Goal: Information Seeking & Learning: Learn about a topic

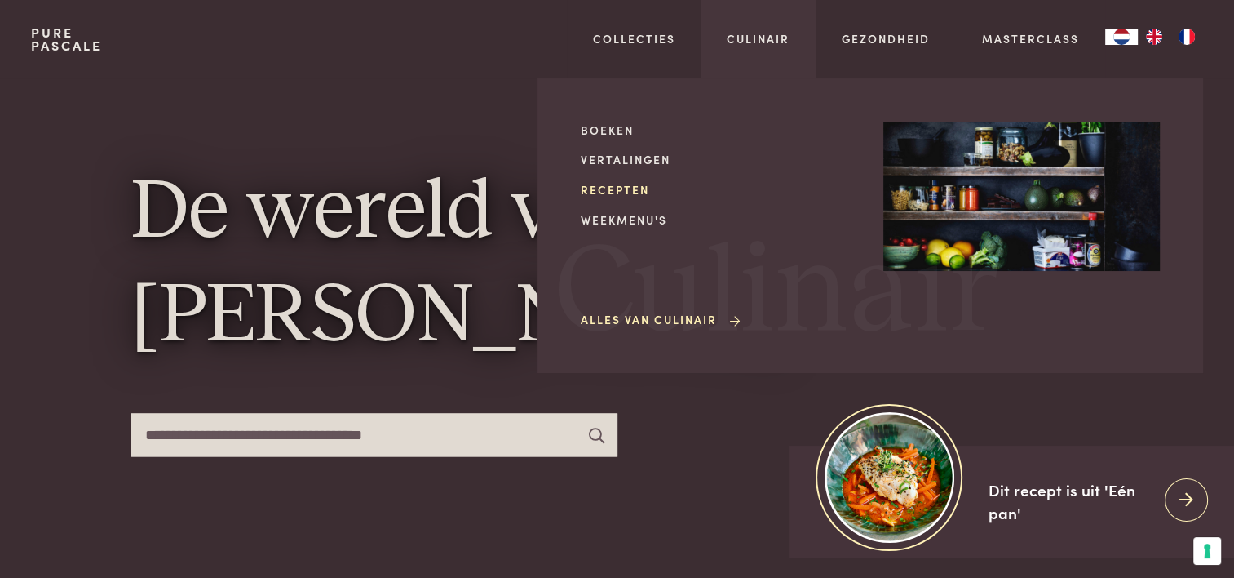
click at [636, 189] on link "Recepten" at bounding box center [719, 189] width 277 height 17
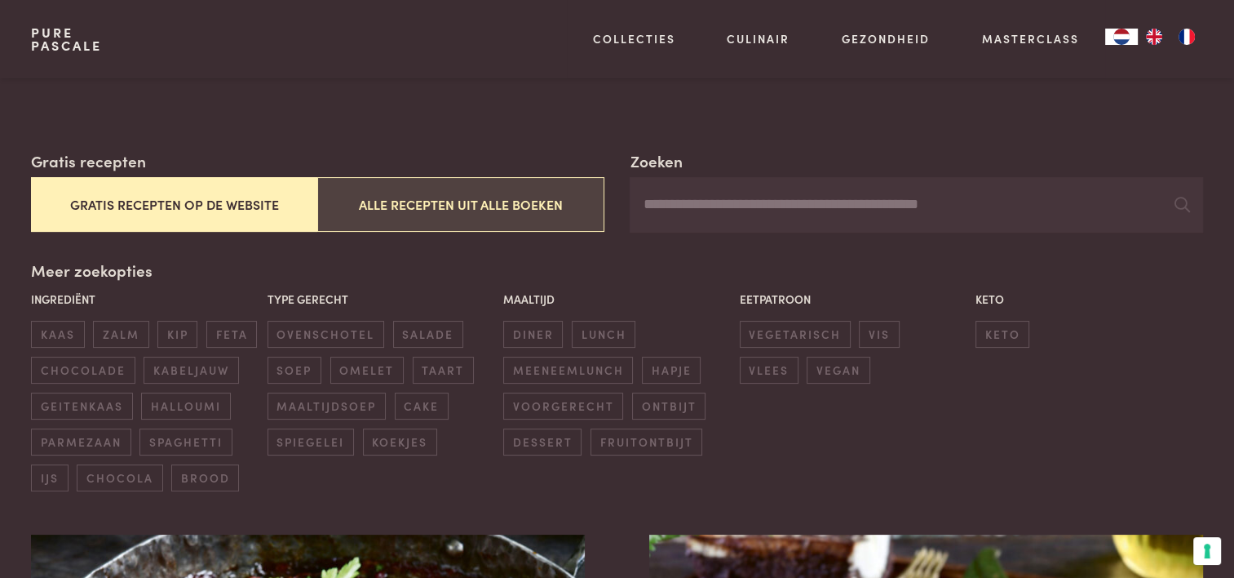
scroll to position [245, 0]
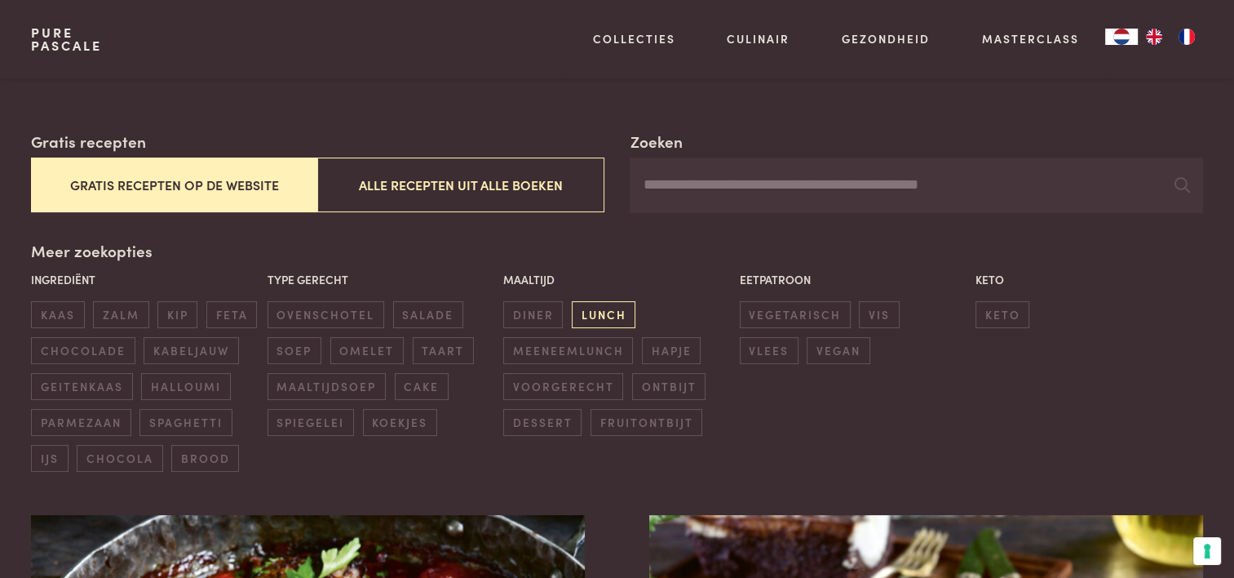
click at [600, 322] on span "lunch" at bounding box center [604, 314] width 64 height 27
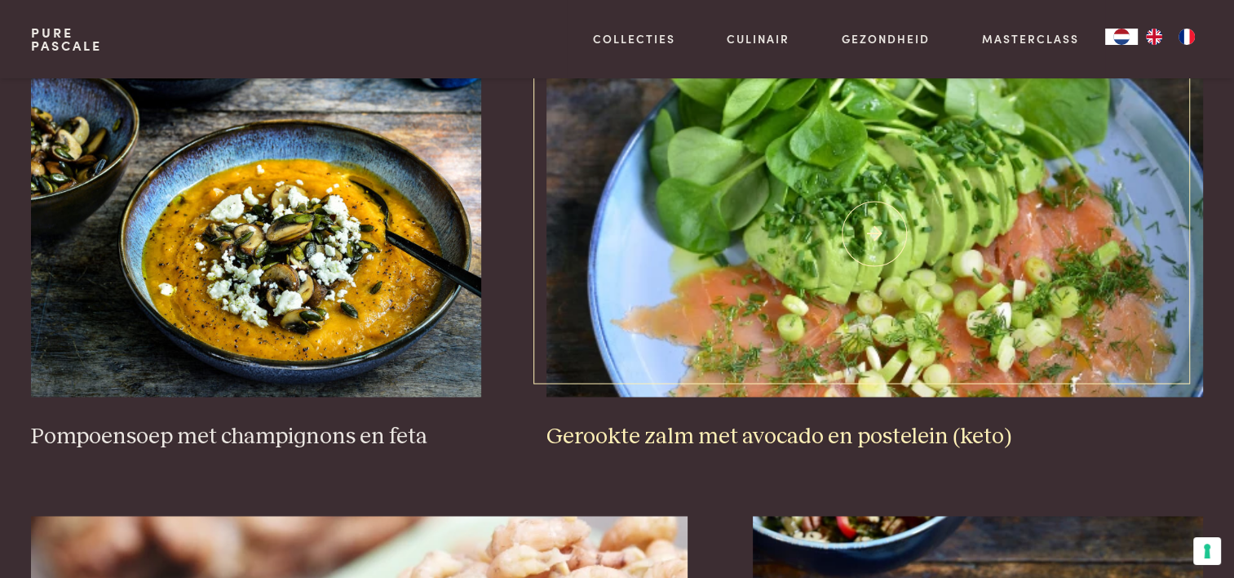
scroll to position [2529, 0]
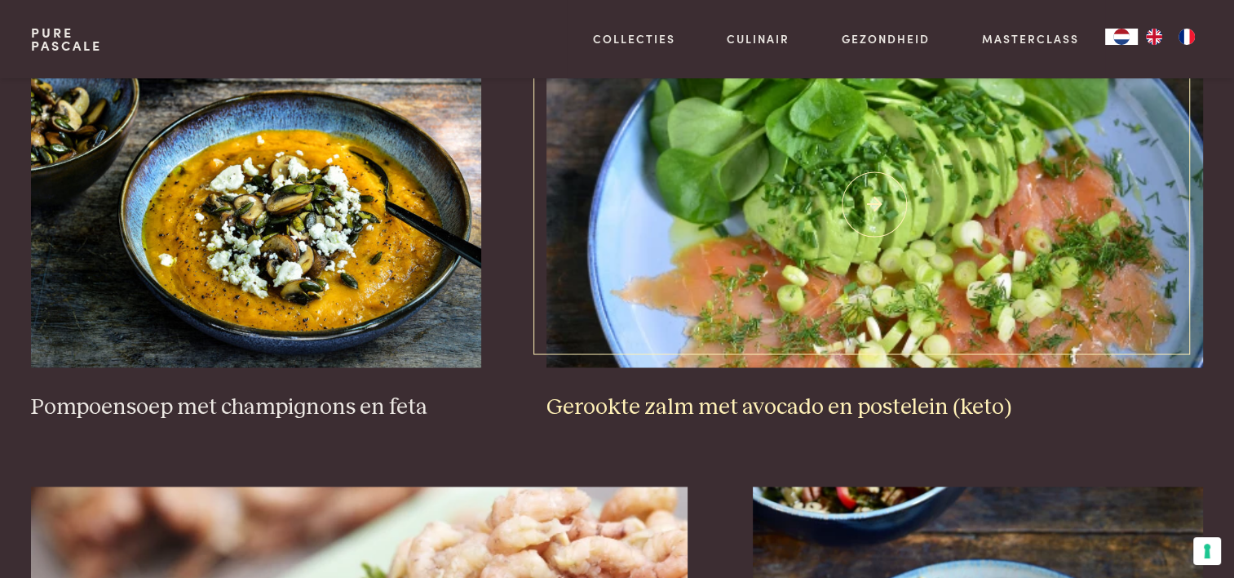
click at [755, 329] on img at bounding box center [875, 204] width 657 height 326
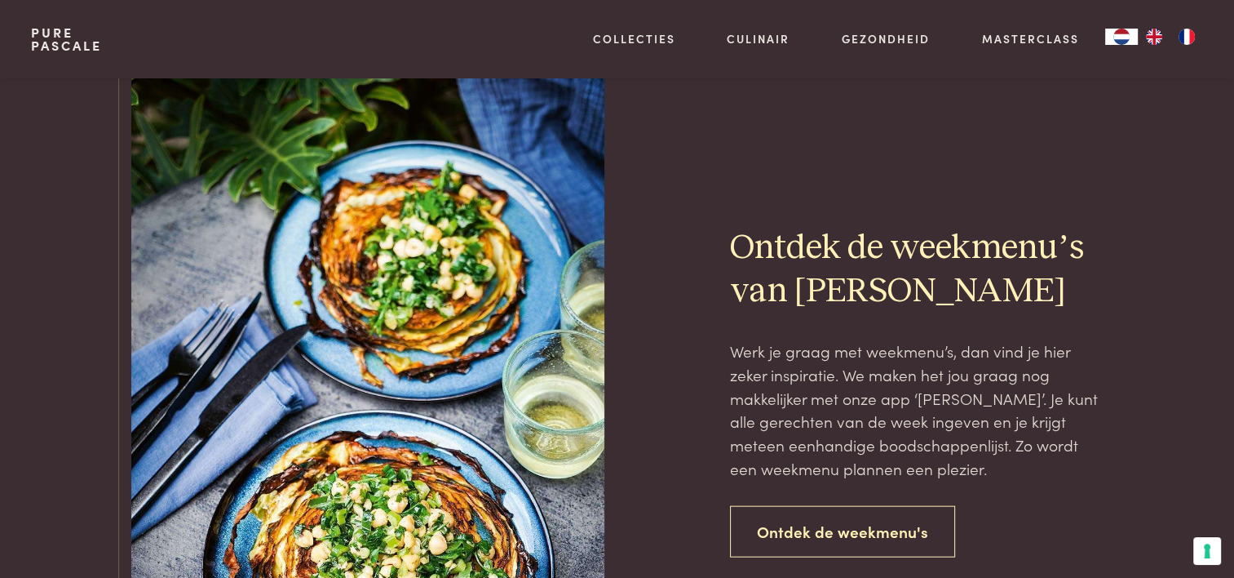
scroll to position [3998, 0]
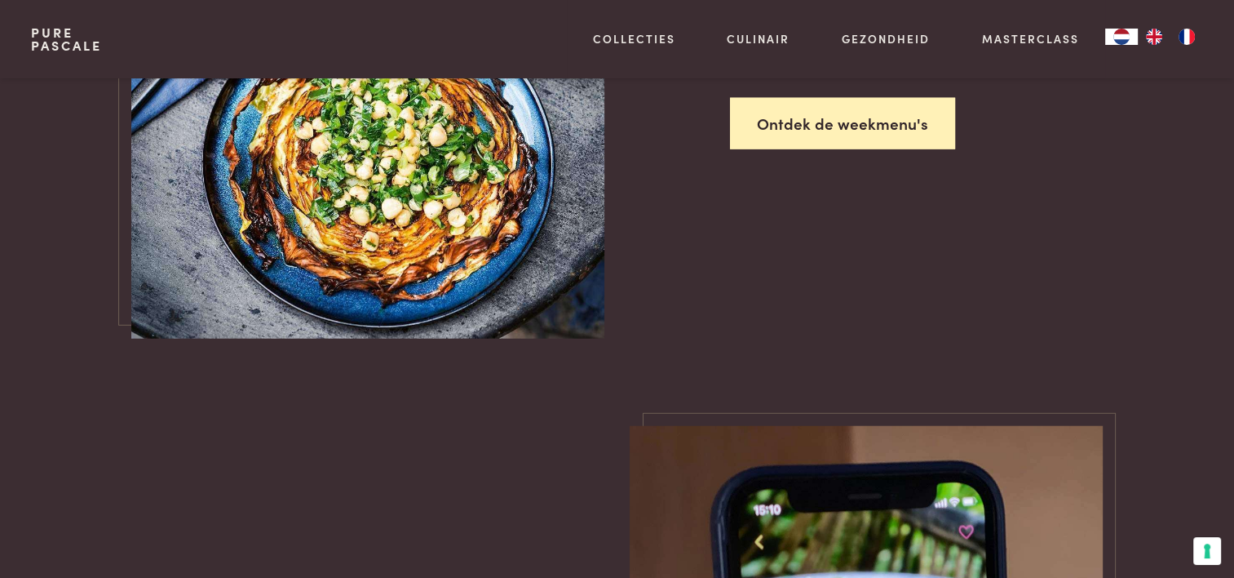
click at [839, 135] on link "Ontdek de weekmenu's" at bounding box center [842, 123] width 225 height 51
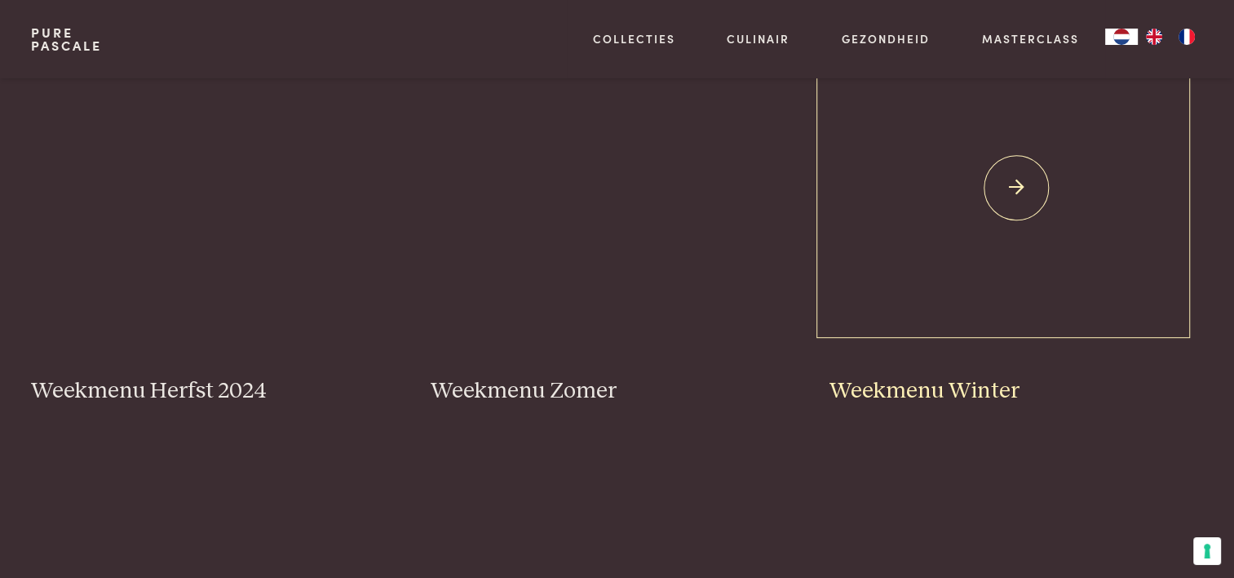
scroll to position [571, 0]
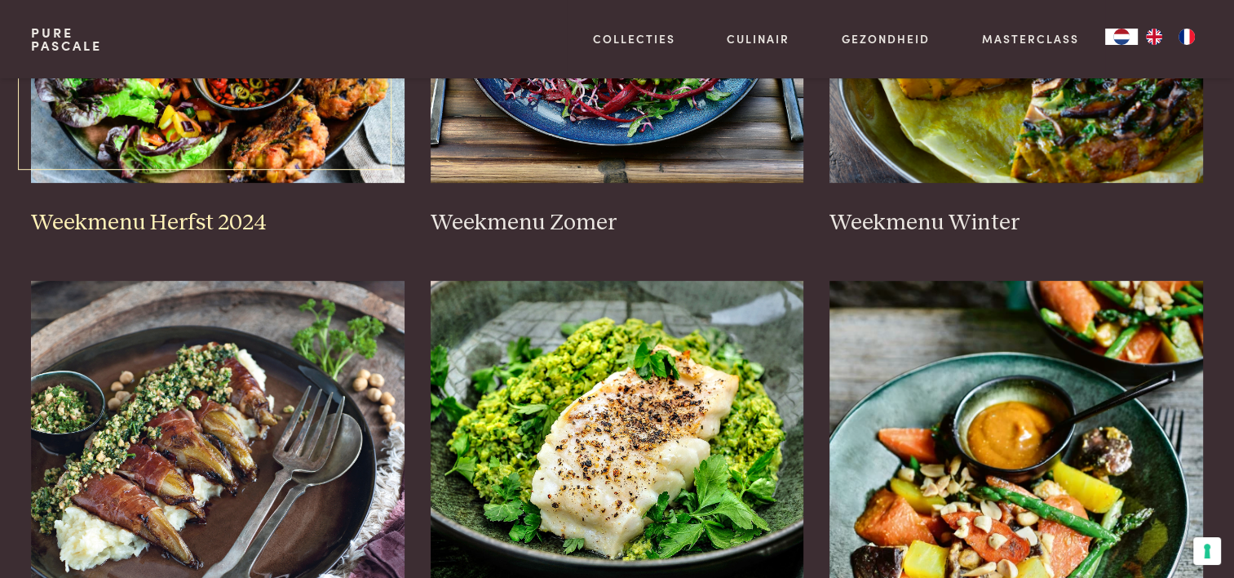
click at [225, 167] on img at bounding box center [218, 19] width 374 height 326
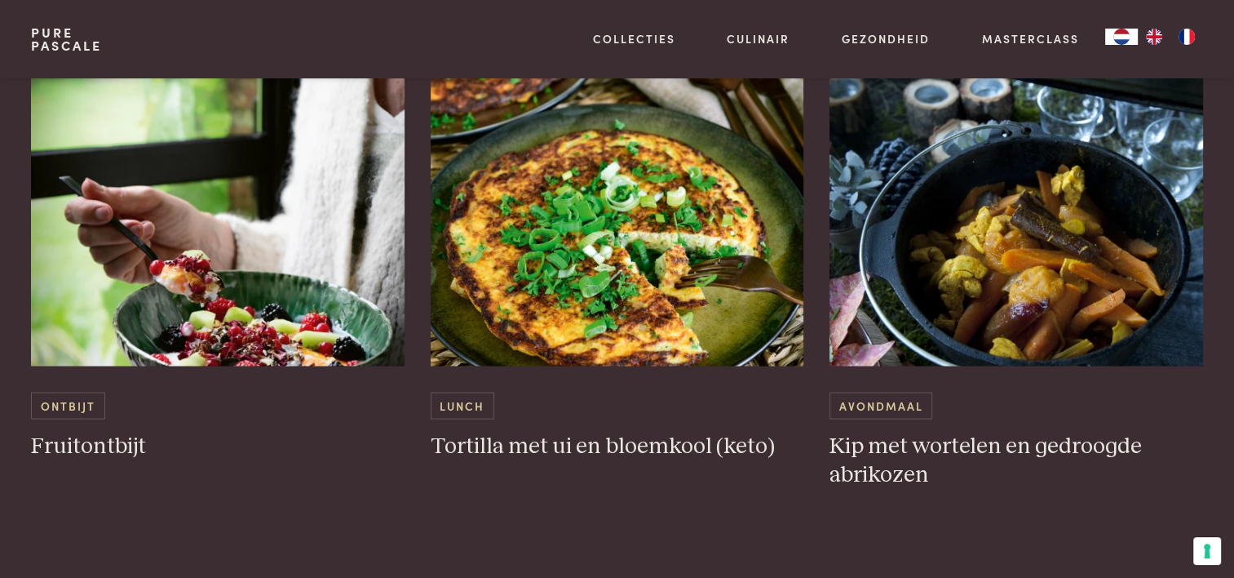
scroll to position [3019, 0]
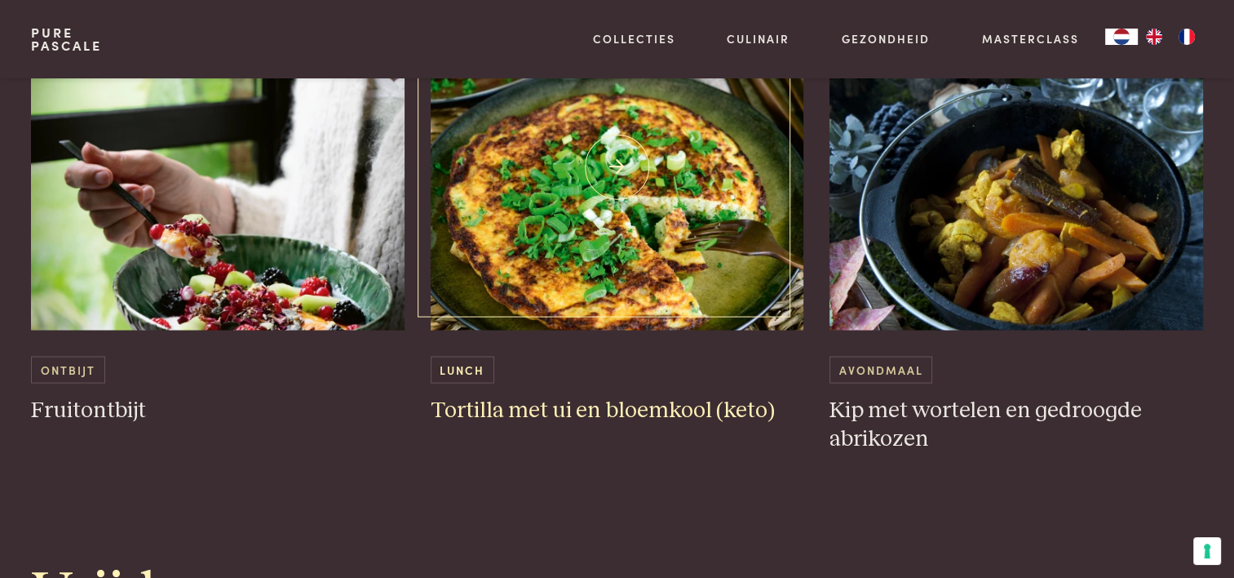
click at [555, 206] on img at bounding box center [618, 166] width 374 height 326
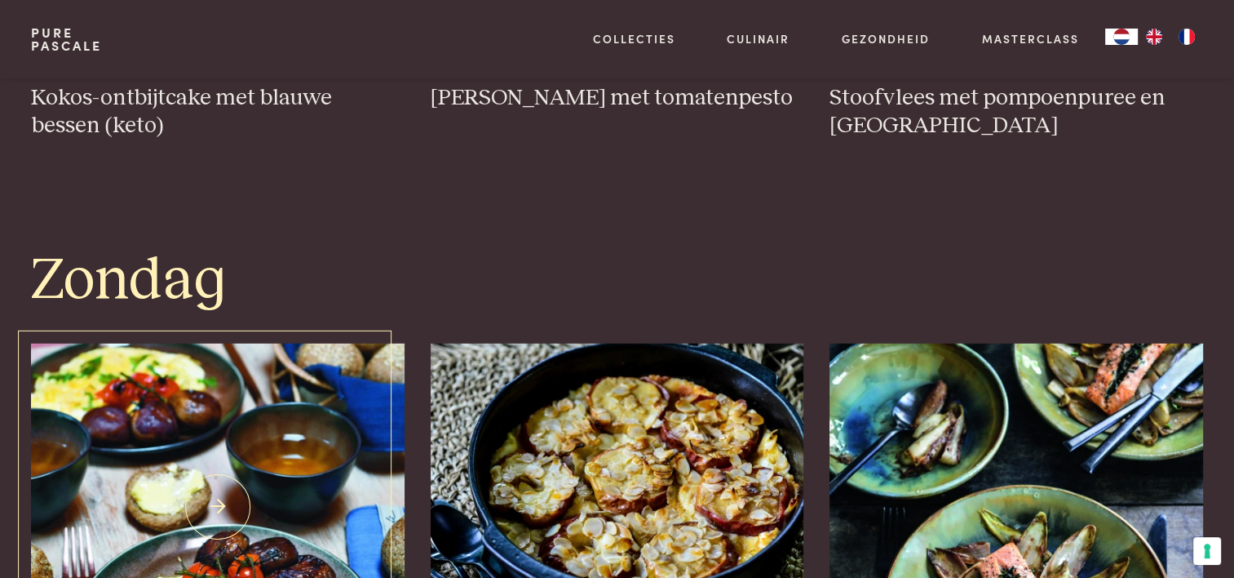
scroll to position [4895, 0]
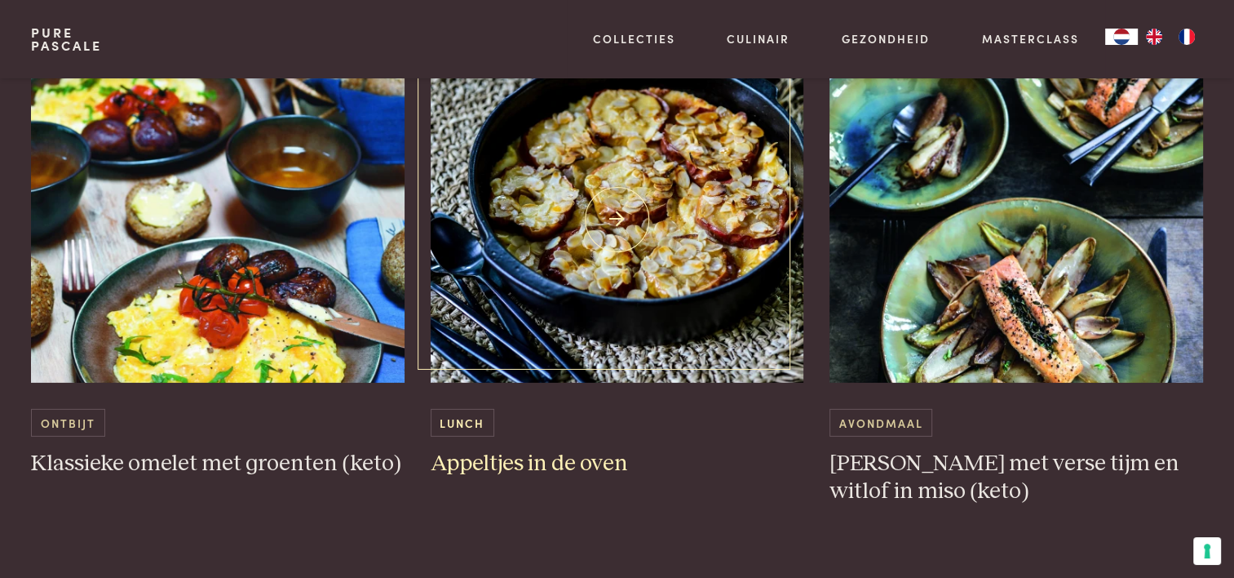
click at [600, 287] on img at bounding box center [618, 219] width 374 height 326
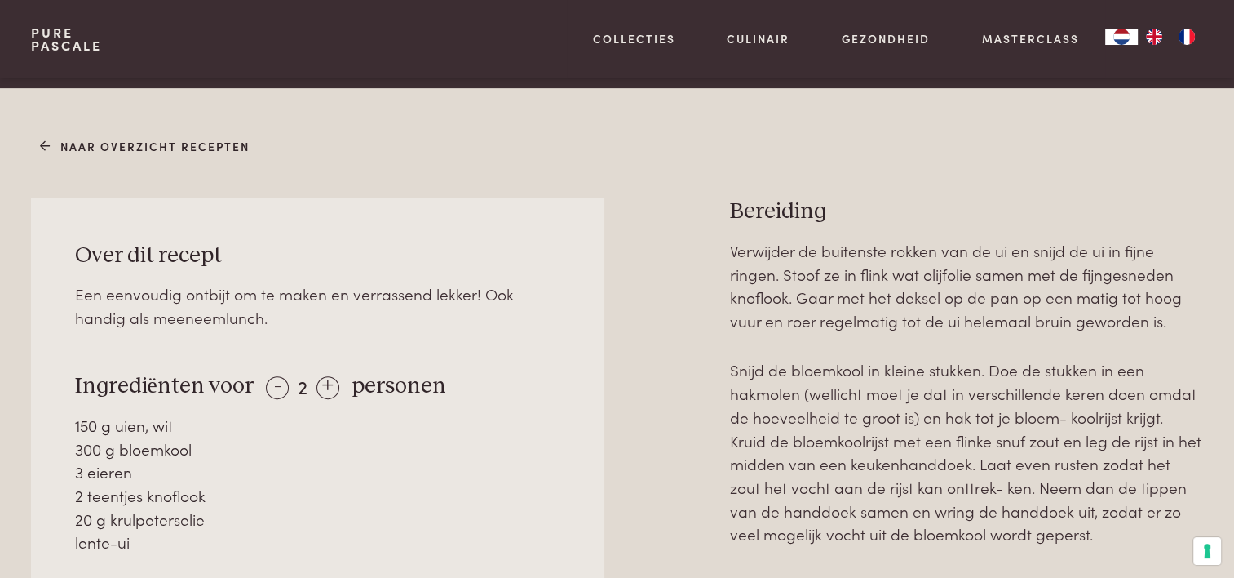
scroll to position [734, 0]
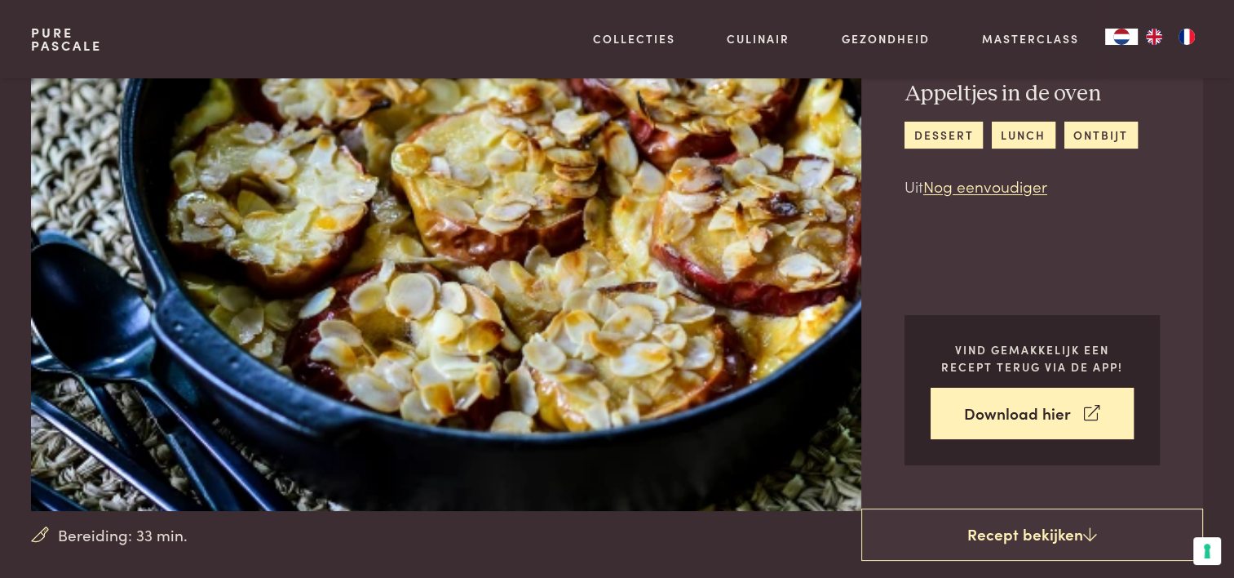
scroll to position [571, 0]
